Goal: Task Accomplishment & Management: Manage account settings

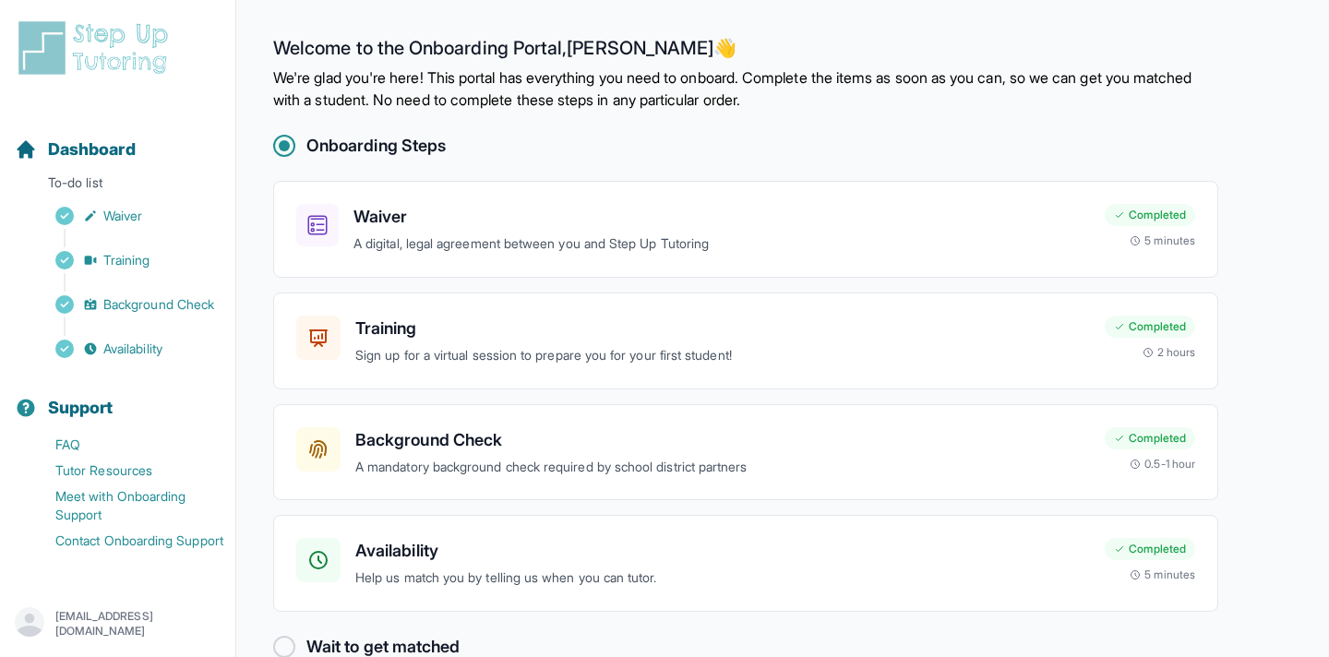
click at [195, 620] on p "[EMAIL_ADDRESS][DOMAIN_NAME]" at bounding box center [137, 624] width 165 height 30
click at [199, 589] on link "Sign Out" at bounding box center [117, 579] width 199 height 33
click at [102, 615] on p "feliciaanntacto+1@gmail.com" at bounding box center [137, 624] width 165 height 30
click at [131, 579] on link "Sign Out" at bounding box center [117, 579] width 199 height 33
click at [197, 617] on p "feliciaanntacto+1@gmail.com" at bounding box center [137, 624] width 165 height 30
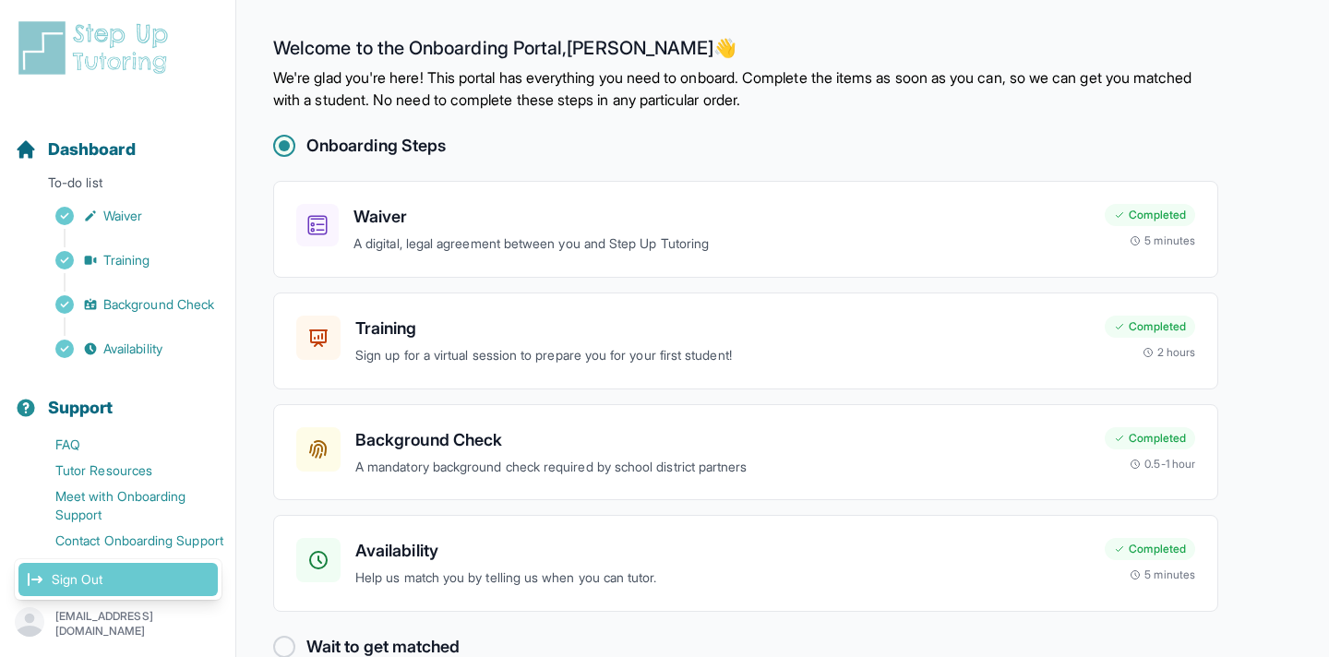
click at [196, 577] on link "Sign Out" at bounding box center [117, 579] width 199 height 33
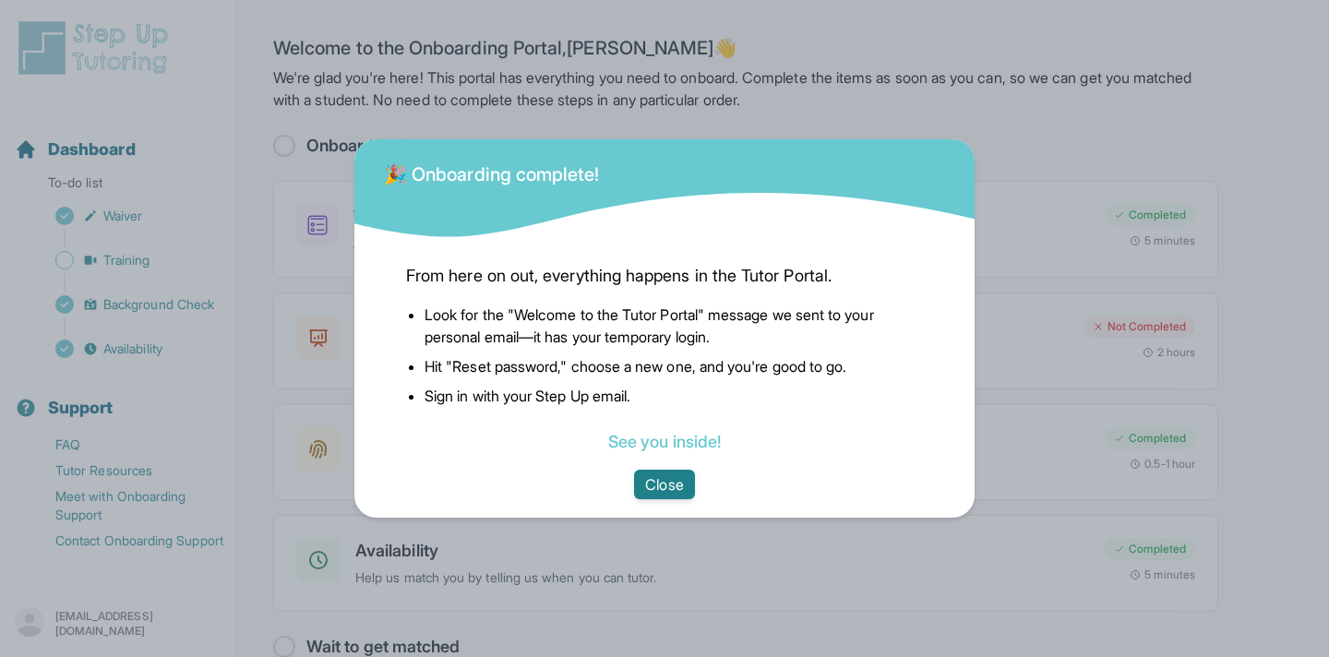
click at [659, 483] on button "Close" at bounding box center [664, 485] width 60 height 30
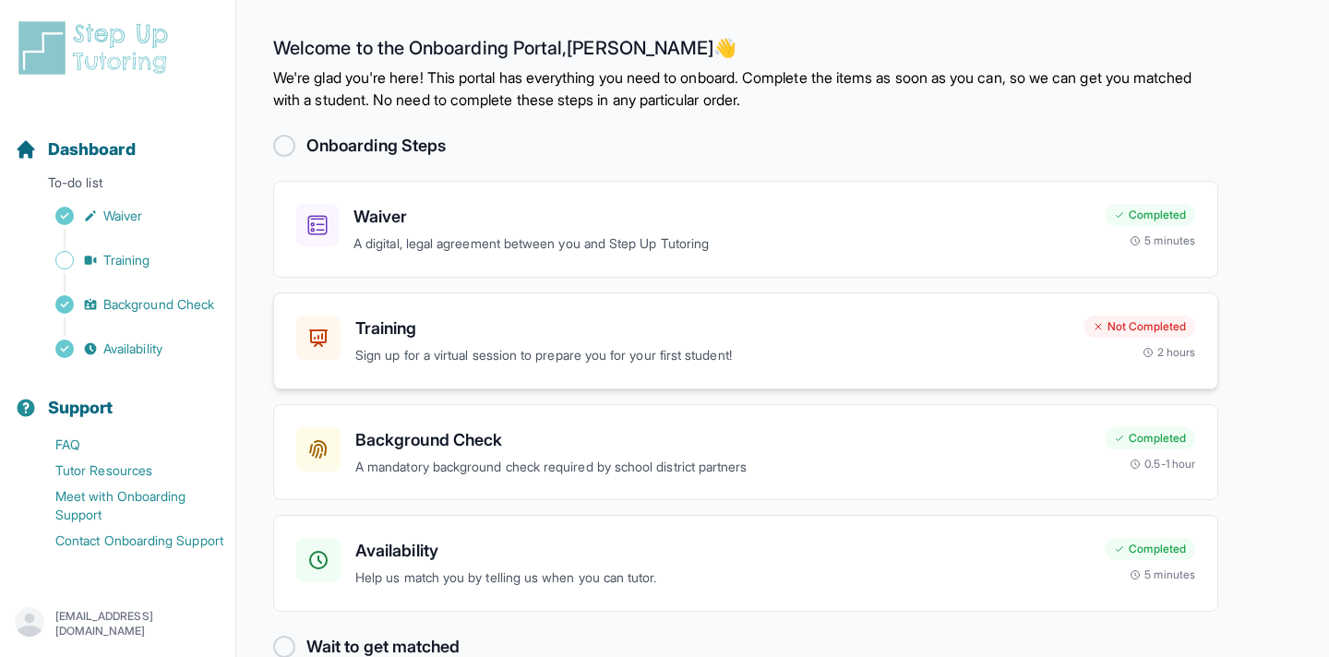
click at [776, 359] on p "Sign up for a virtual session to prepare you for your first student!" at bounding box center [711, 355] width 713 height 21
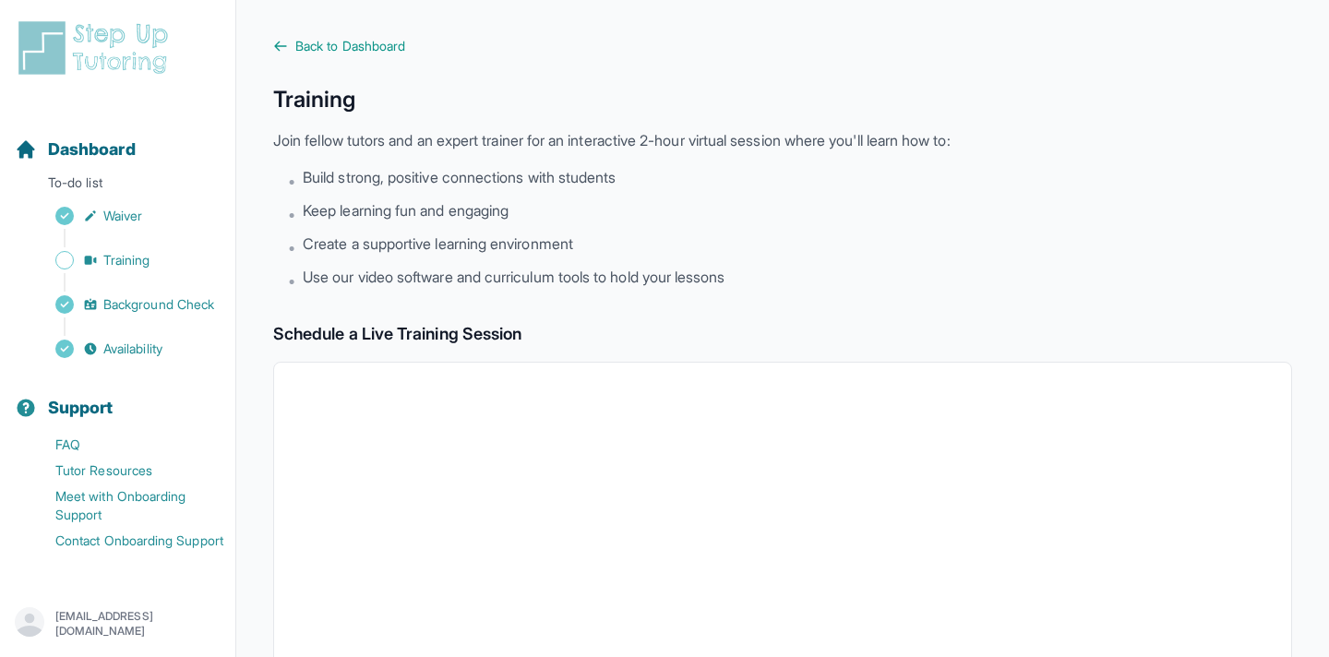
click at [186, 611] on div "krissyreyesortiz@gmail.com" at bounding box center [118, 623] width 206 height 33
click at [186, 575] on link "Sign Out" at bounding box center [117, 579] width 199 height 33
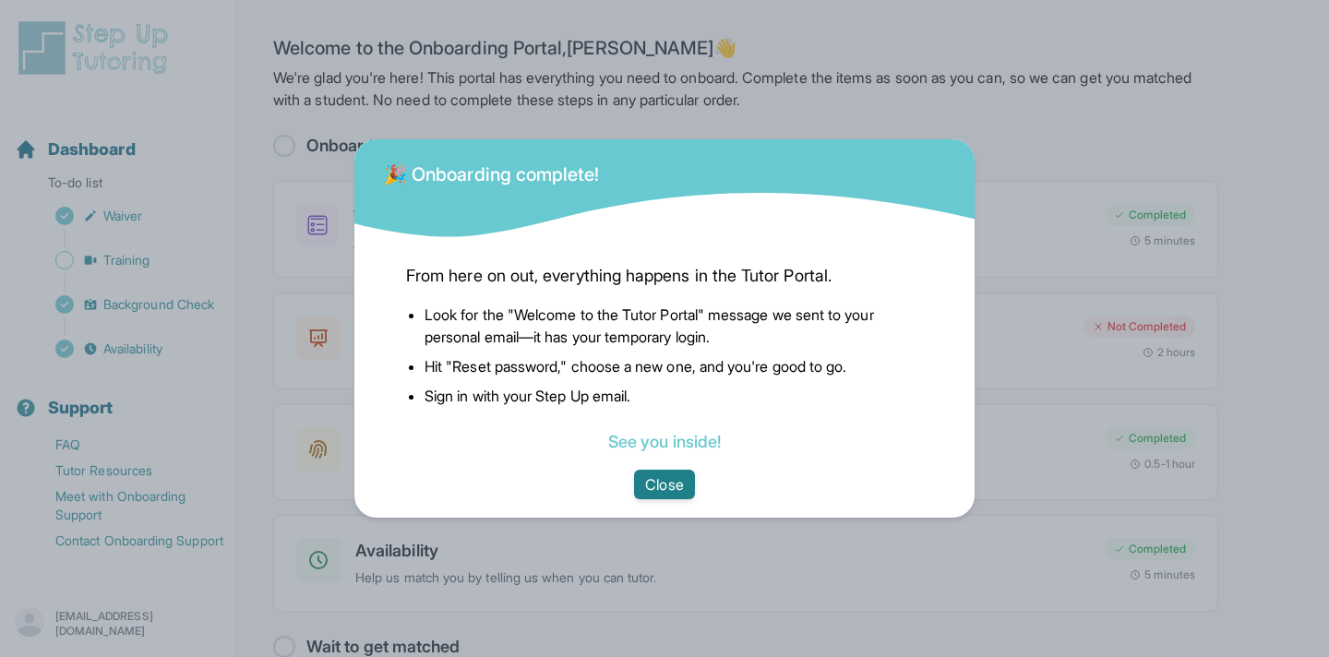
click at [670, 474] on button "Close" at bounding box center [664, 485] width 60 height 30
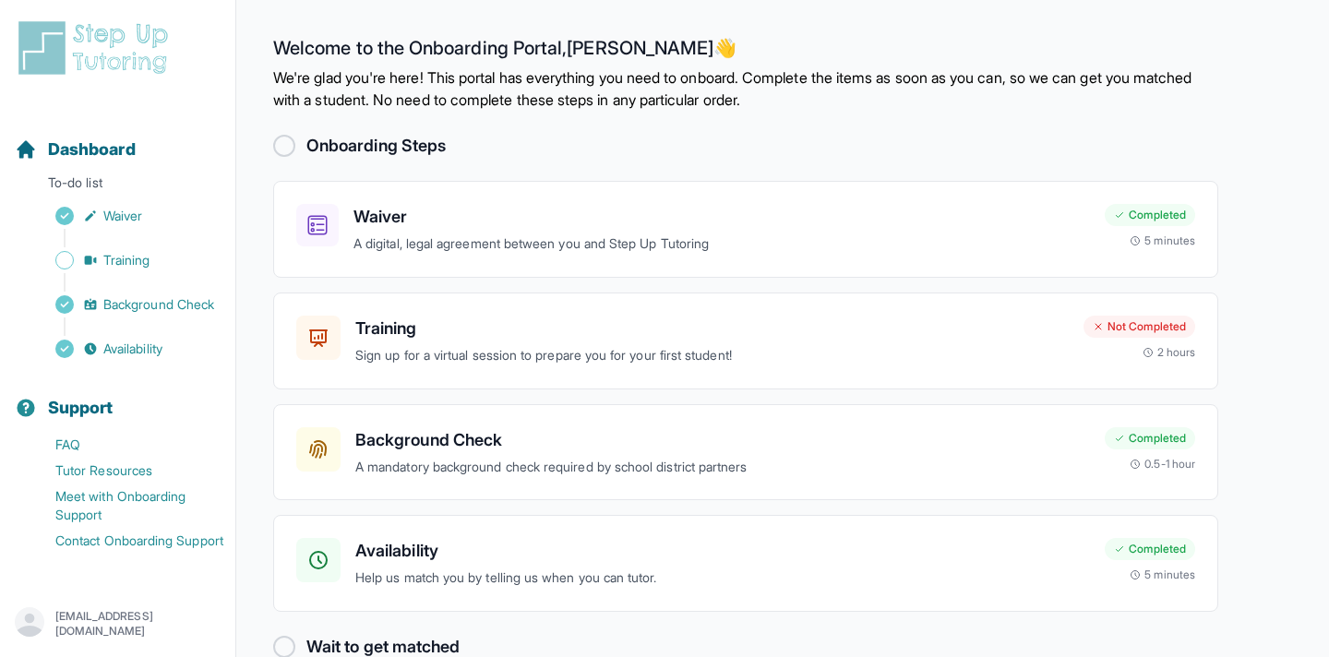
click at [155, 613] on p "krissyreyesortiz@gmail.com" at bounding box center [137, 624] width 165 height 30
click at [152, 587] on link "Sign Out" at bounding box center [117, 579] width 199 height 33
